Goal: Information Seeking & Learning: Learn about a topic

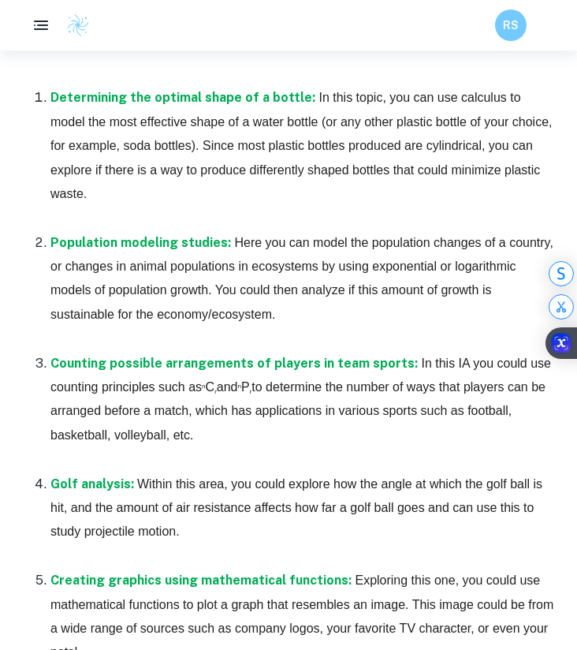
scroll to position [962, 0]
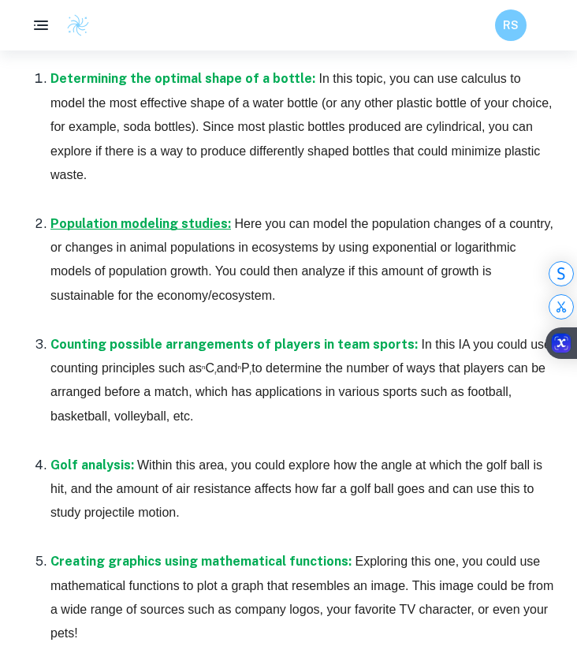
click at [136, 230] on strong "Population modeling studies:" at bounding box center [140, 223] width 181 height 15
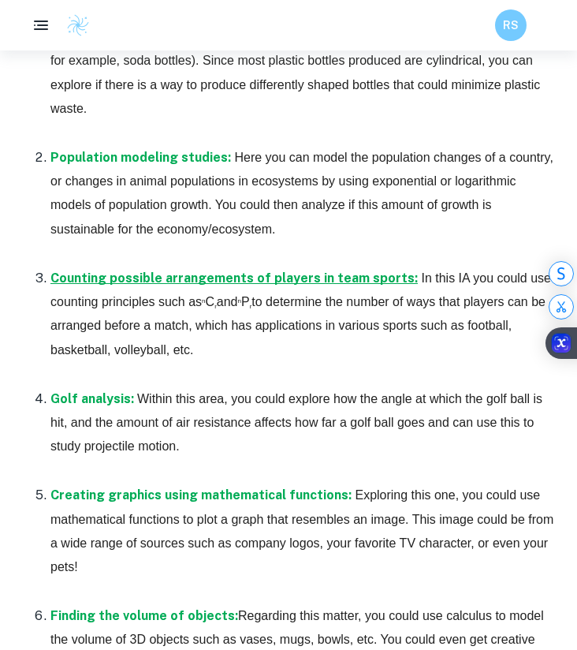
scroll to position [1026, 0]
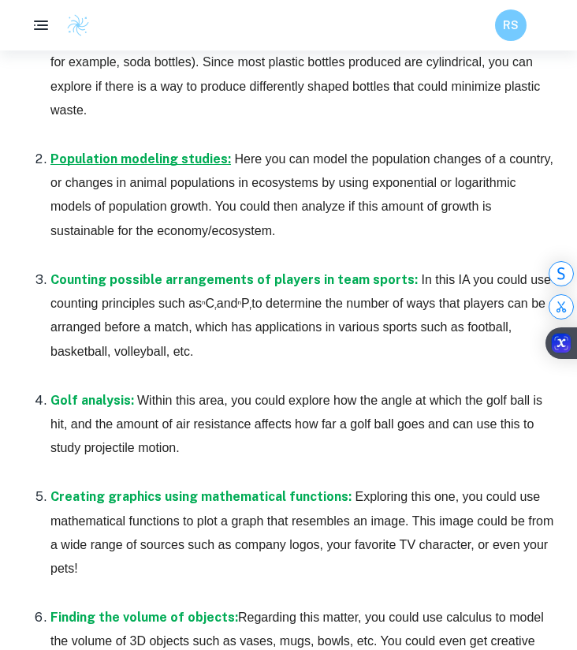
click at [113, 151] on strong "Population modeling studies:" at bounding box center [140, 158] width 181 height 15
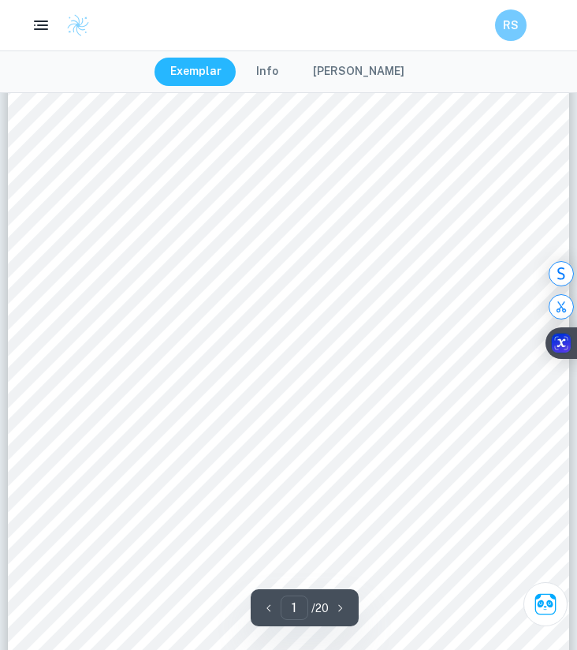
scroll to position [223, 0]
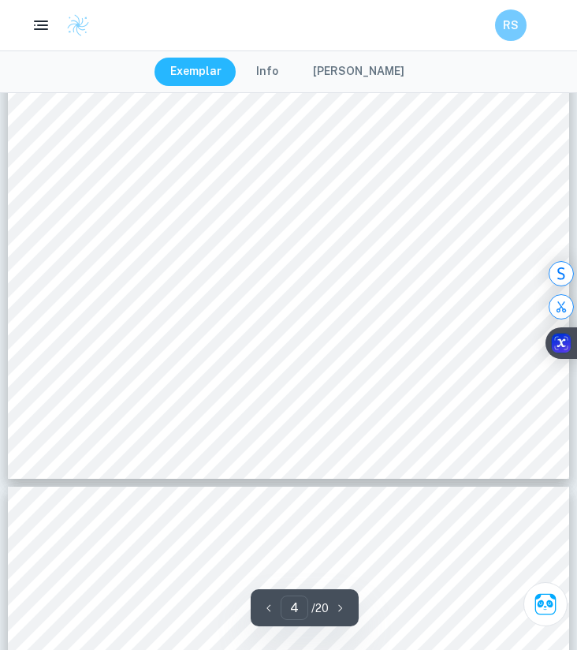
type input "5"
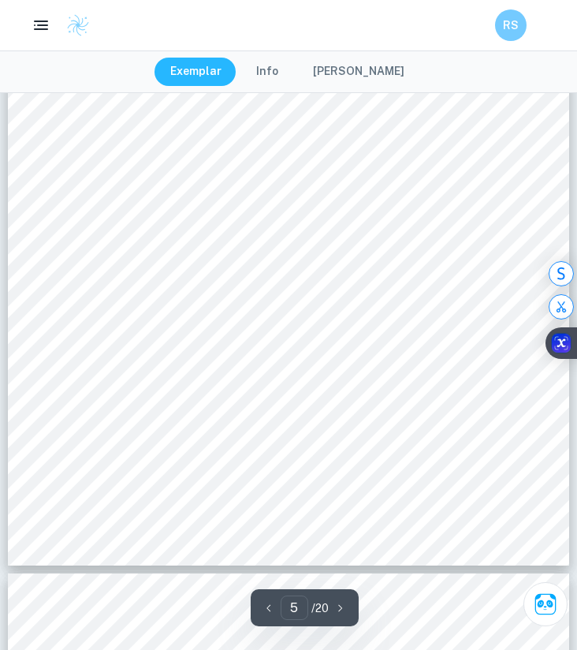
scroll to position [3731, 0]
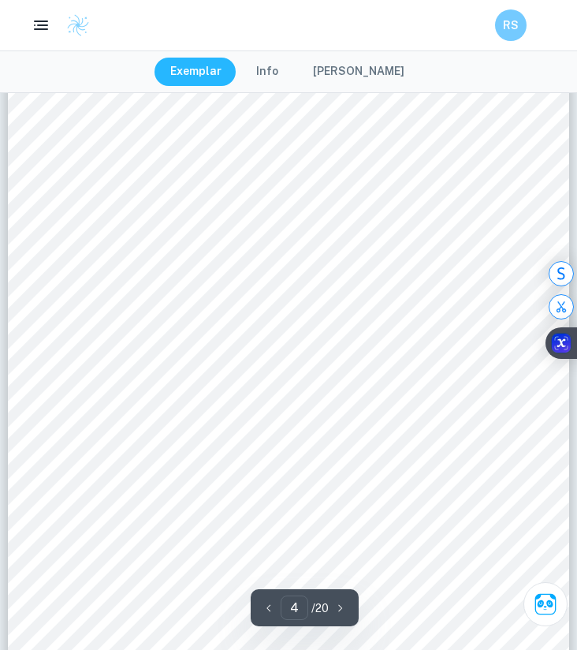
scroll to position [2680, 0]
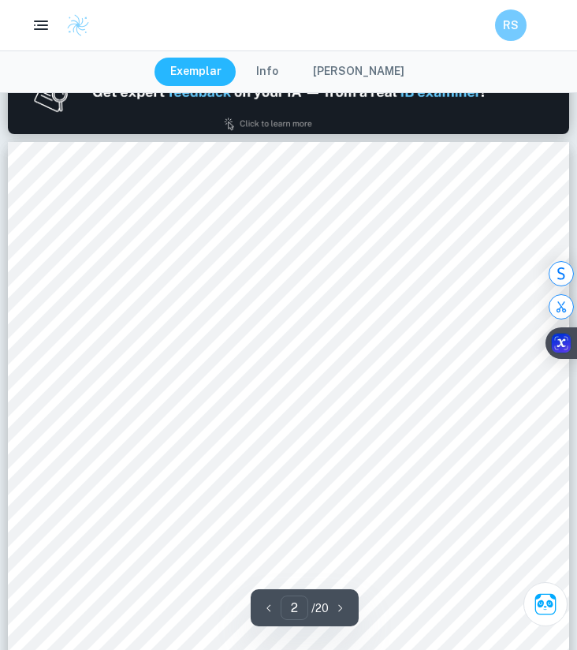
type input "1"
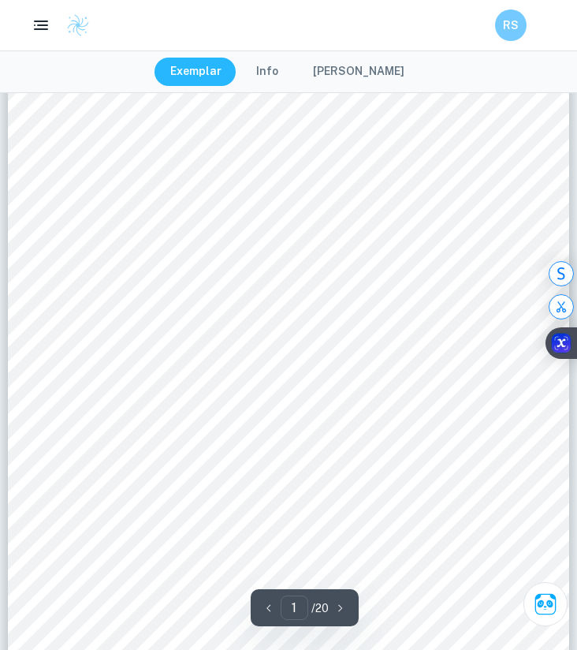
scroll to position [0, 0]
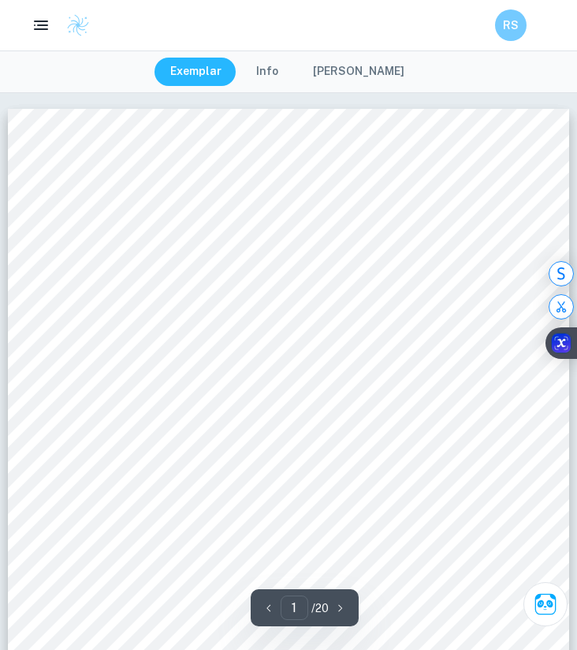
click at [360, 77] on button "Mark Scheme" at bounding box center [358, 72] width 123 height 28
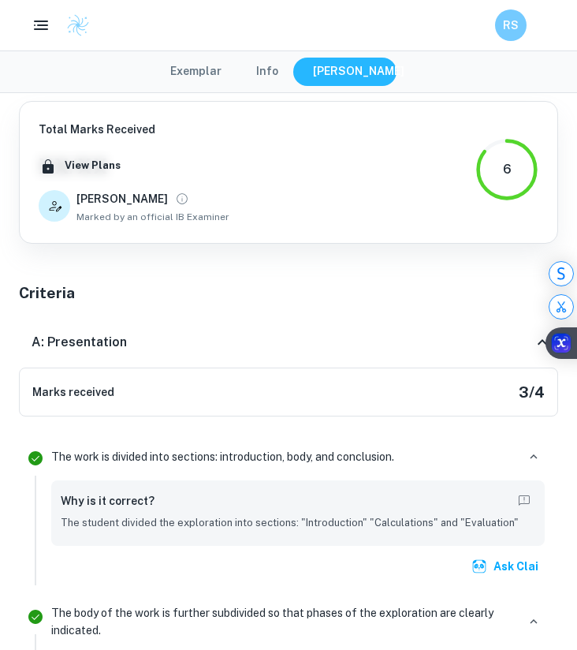
click at [278, 87] on div "Exemplar Info Mark Scheme" at bounding box center [288, 71] width 577 height 43
click at [277, 70] on button "Info" at bounding box center [268, 72] width 54 height 28
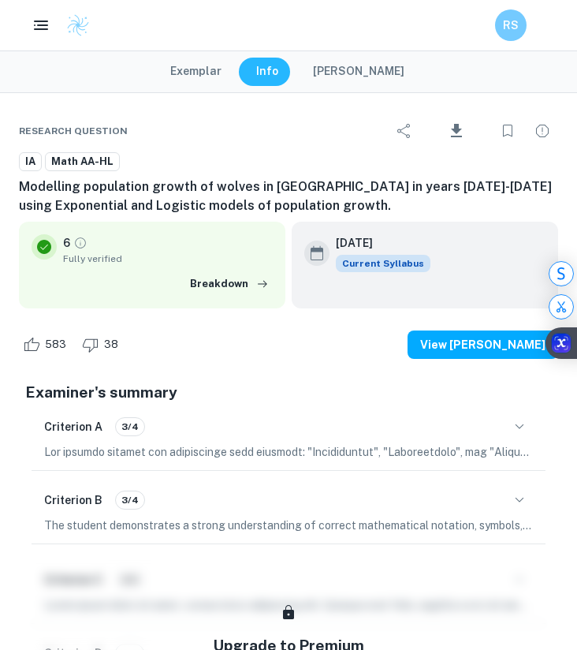
click at [180, 69] on button "Exemplar" at bounding box center [196, 72] width 83 height 28
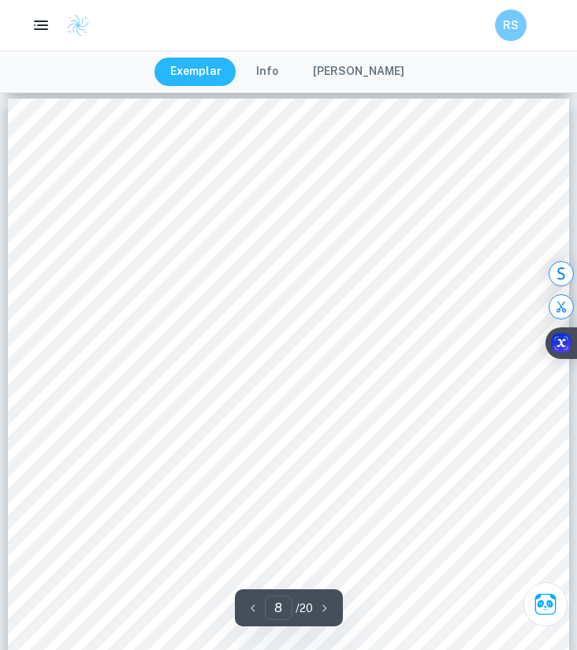
scroll to position [5812, 0]
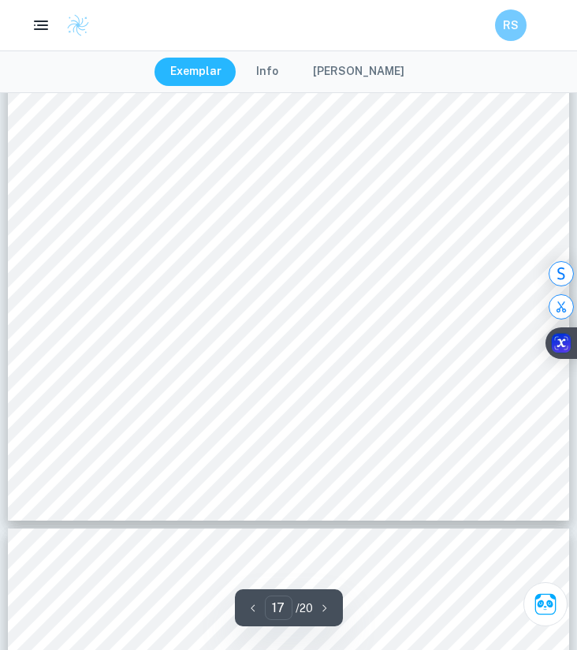
type input "18"
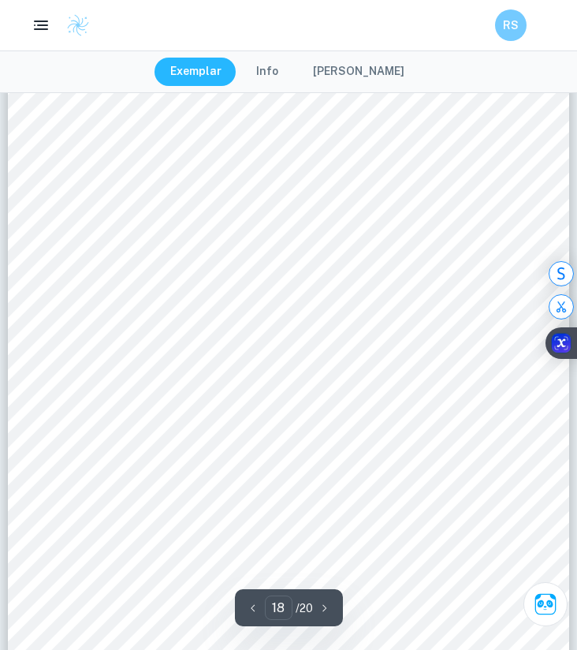
scroll to position [14235, 0]
